Goal: Information Seeking & Learning: Learn about a topic

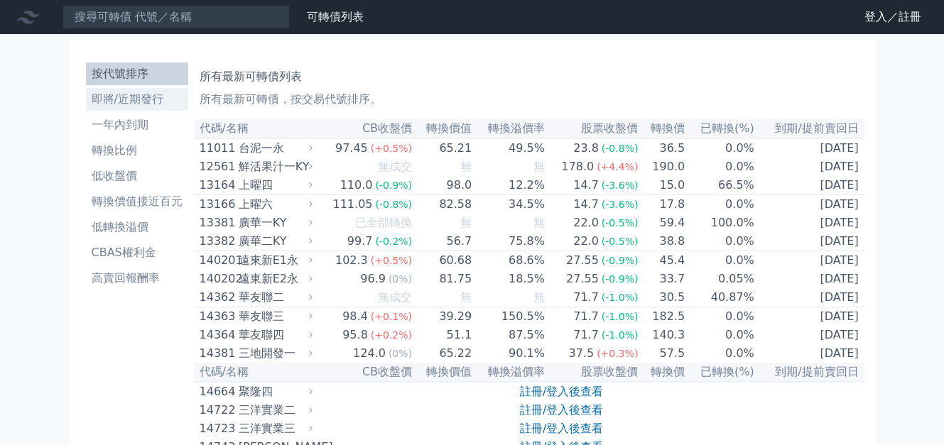
click at [141, 104] on li "即將/近期發行" at bounding box center [137, 99] width 102 height 17
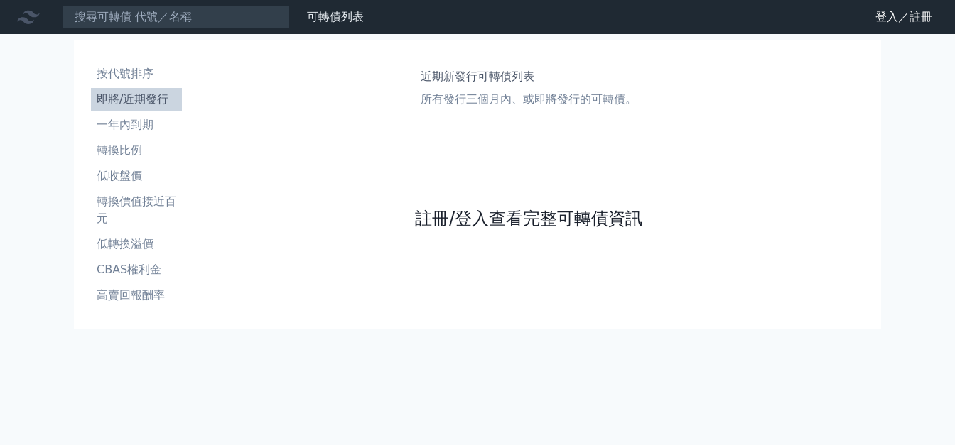
click at [465, 221] on link "註冊/登入查看完整可轉債資訊" at bounding box center [528, 218] width 227 height 23
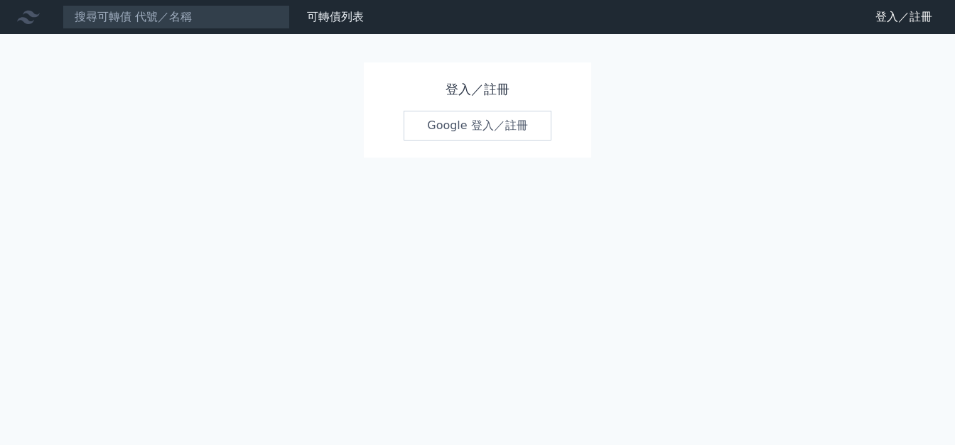
click at [477, 121] on link "Google 登入／註冊" at bounding box center [477, 126] width 148 height 30
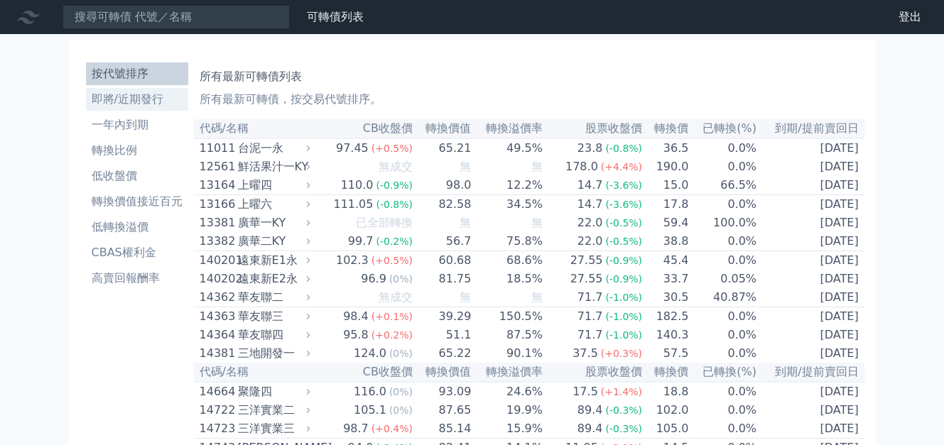
click at [148, 94] on li "即將/近期發行" at bounding box center [137, 99] width 102 height 17
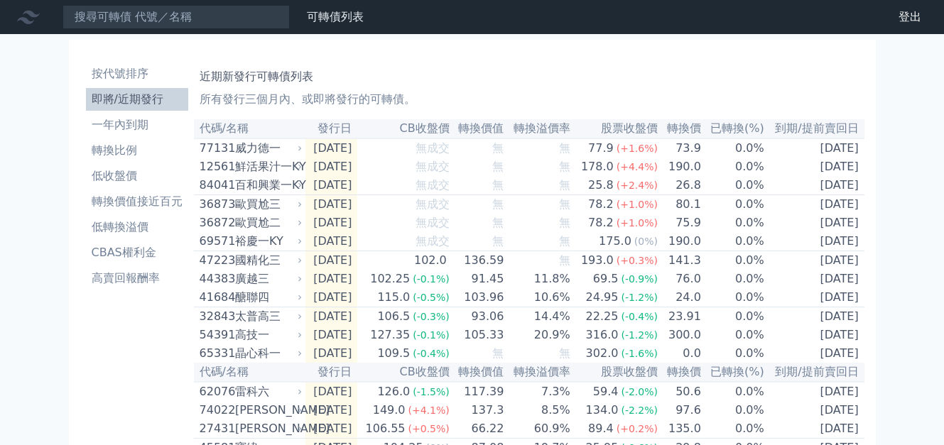
click at [129, 75] on li "按代號排序" at bounding box center [137, 73] width 102 height 17
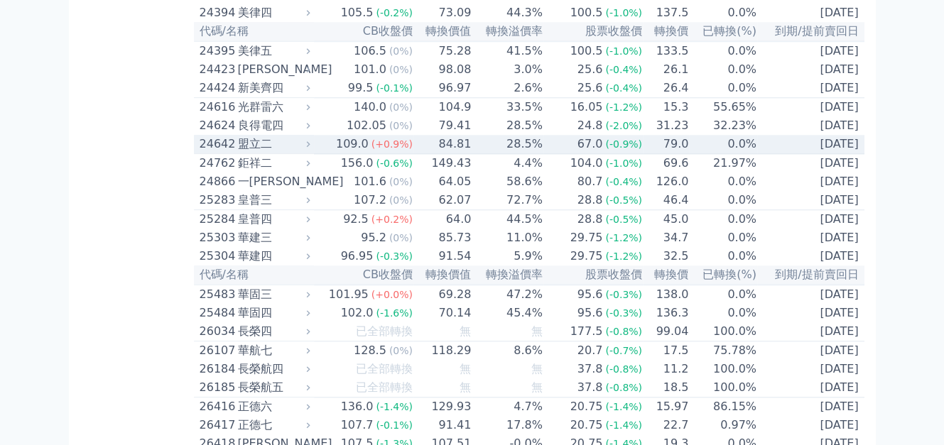
scroll to position [1349, 0]
